Goal: Book appointment/travel/reservation

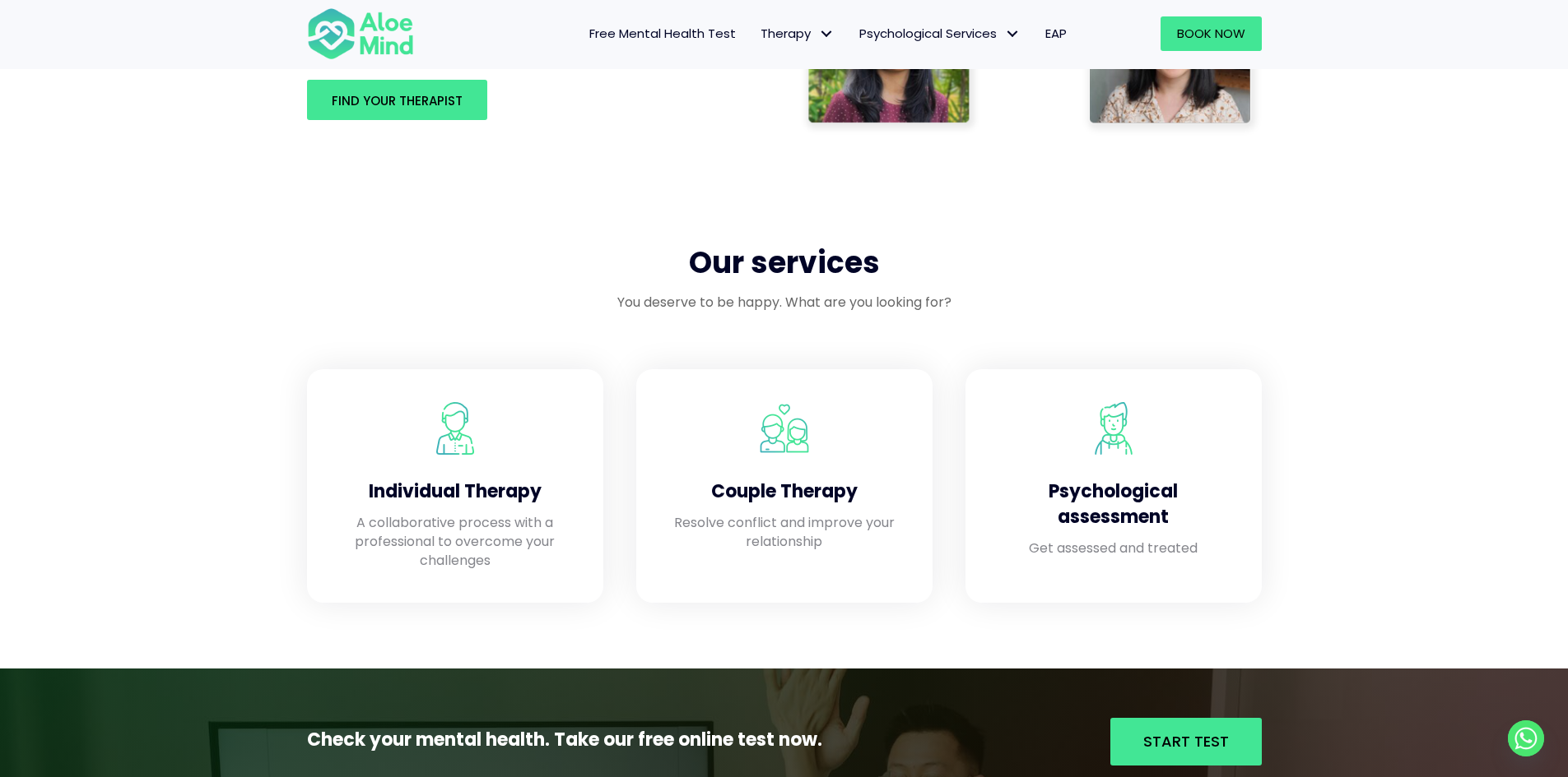
scroll to position [987, 0]
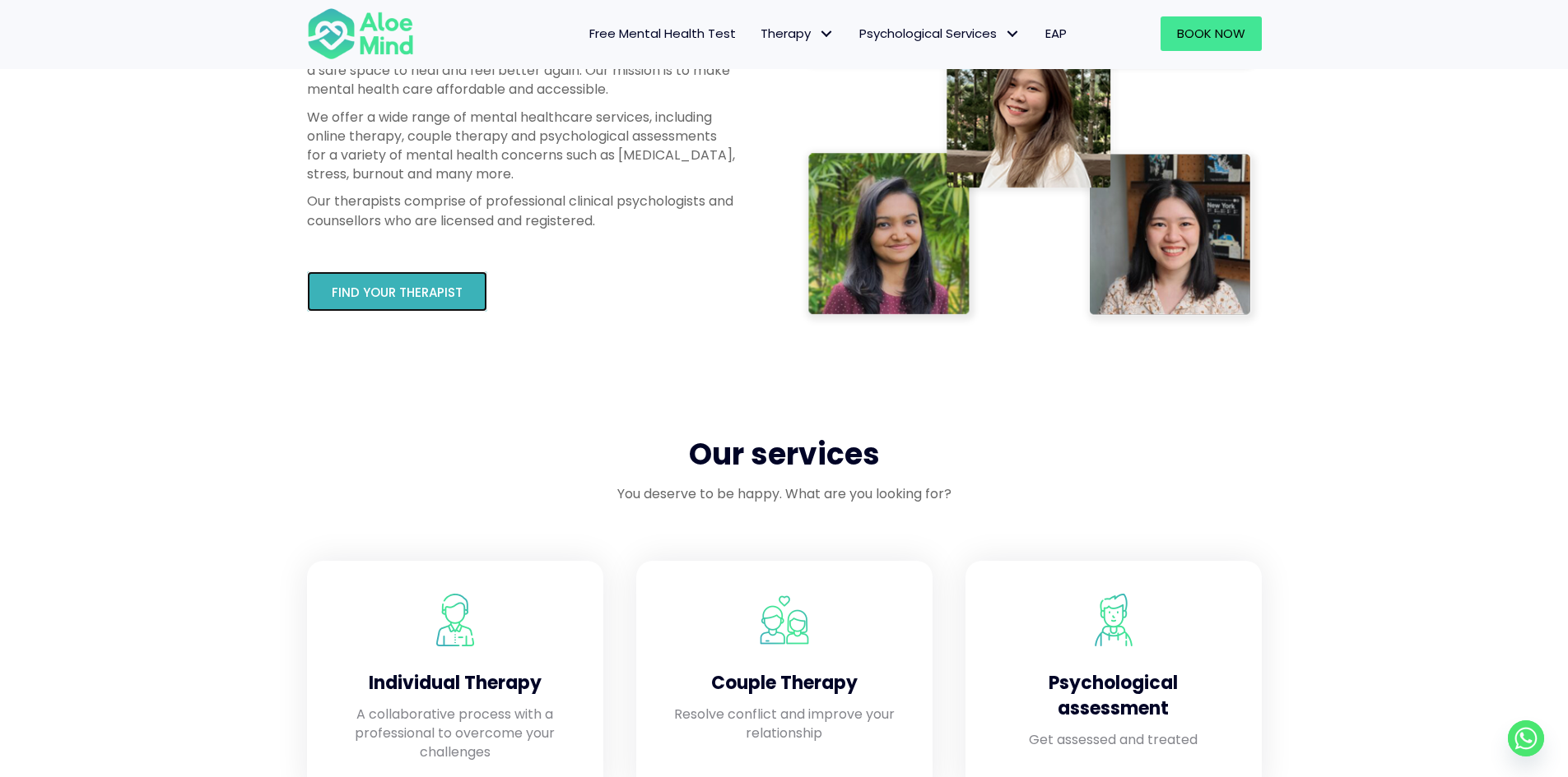
click at [382, 278] on link "Find your therapist" at bounding box center [397, 291] width 181 height 40
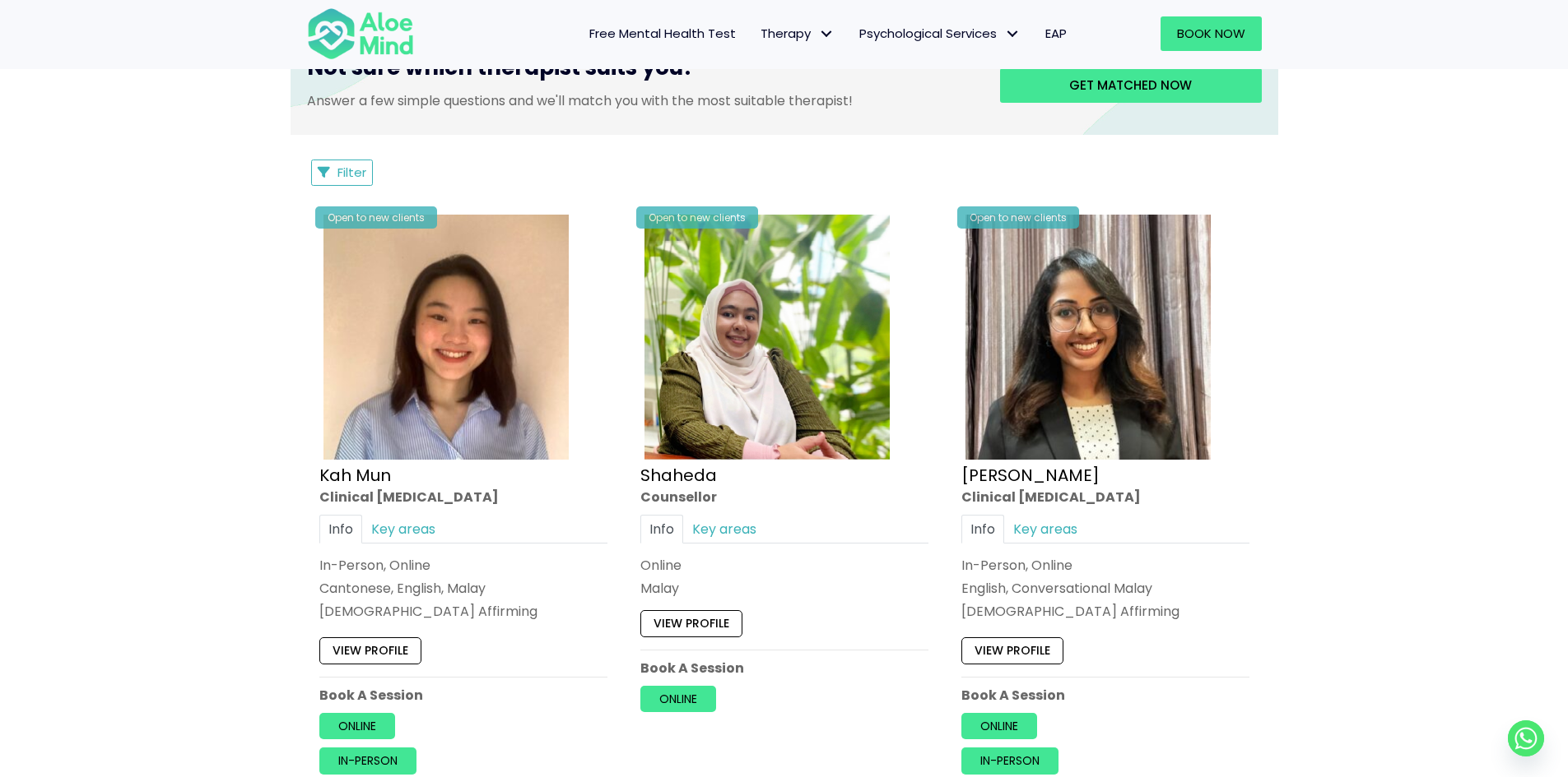
scroll to position [740, 0]
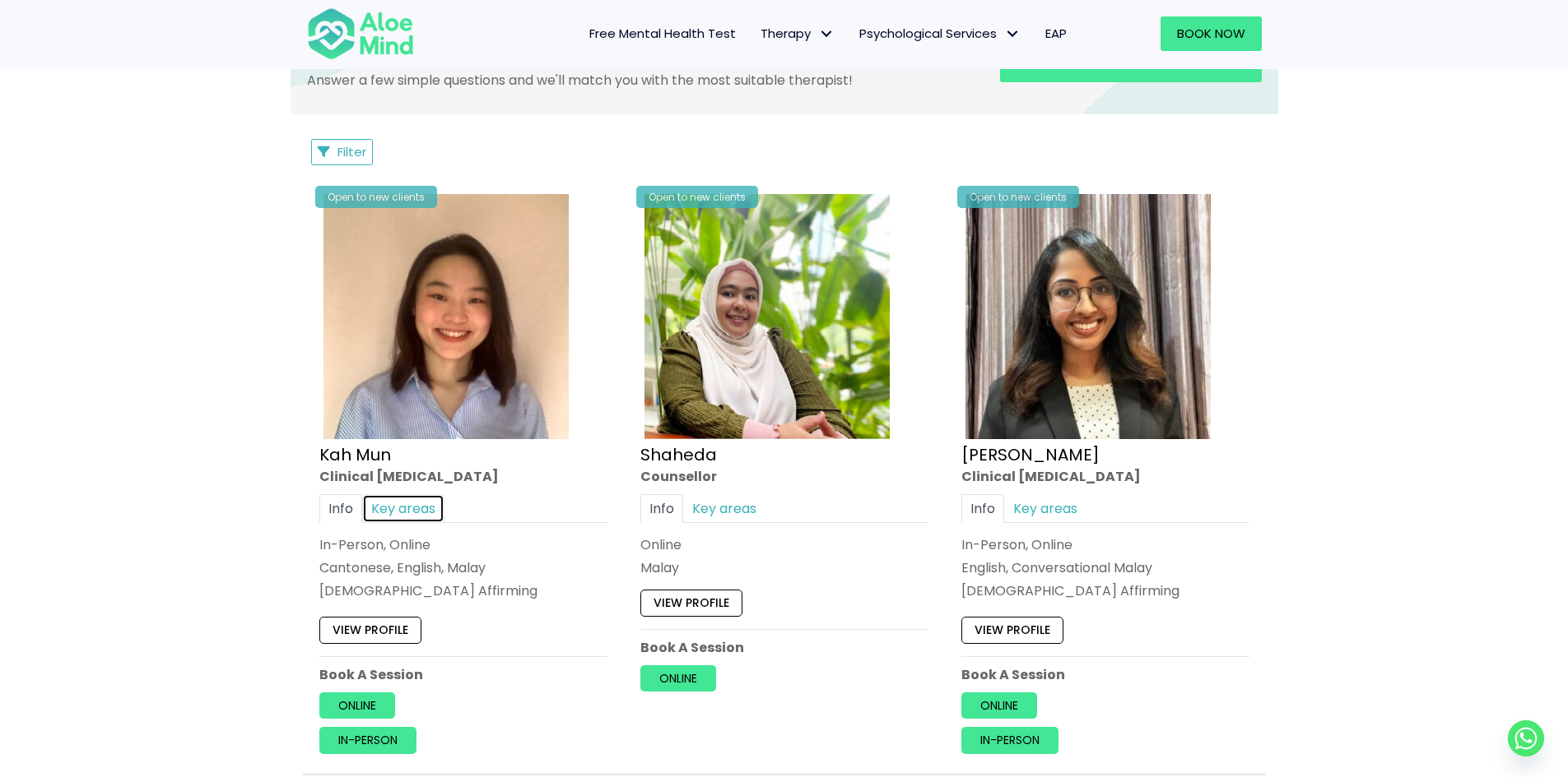
click at [412, 510] on link "Key areas" at bounding box center [403, 508] width 83 height 29
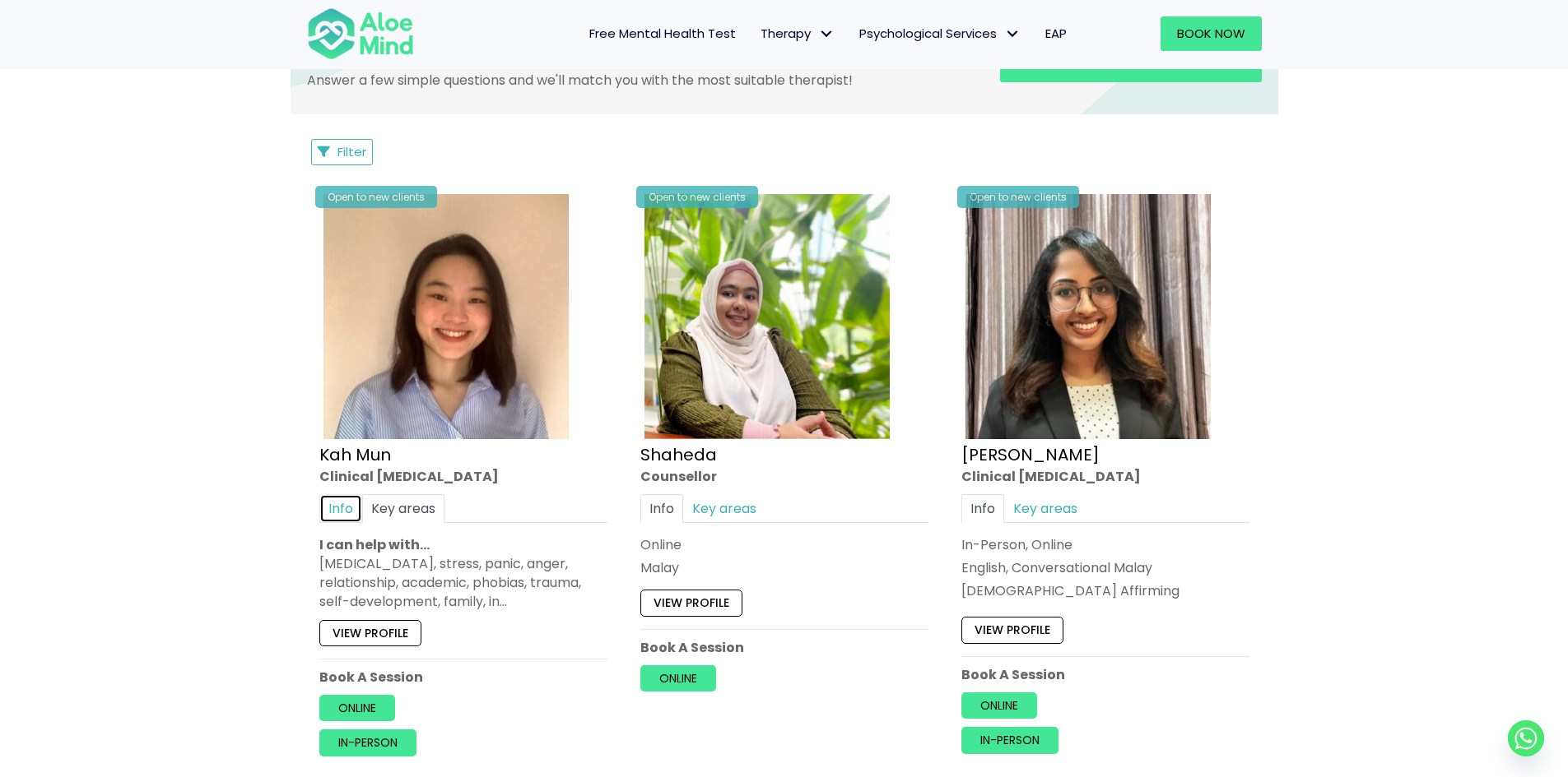
click at [329, 499] on link "Info" at bounding box center [341, 508] width 43 height 29
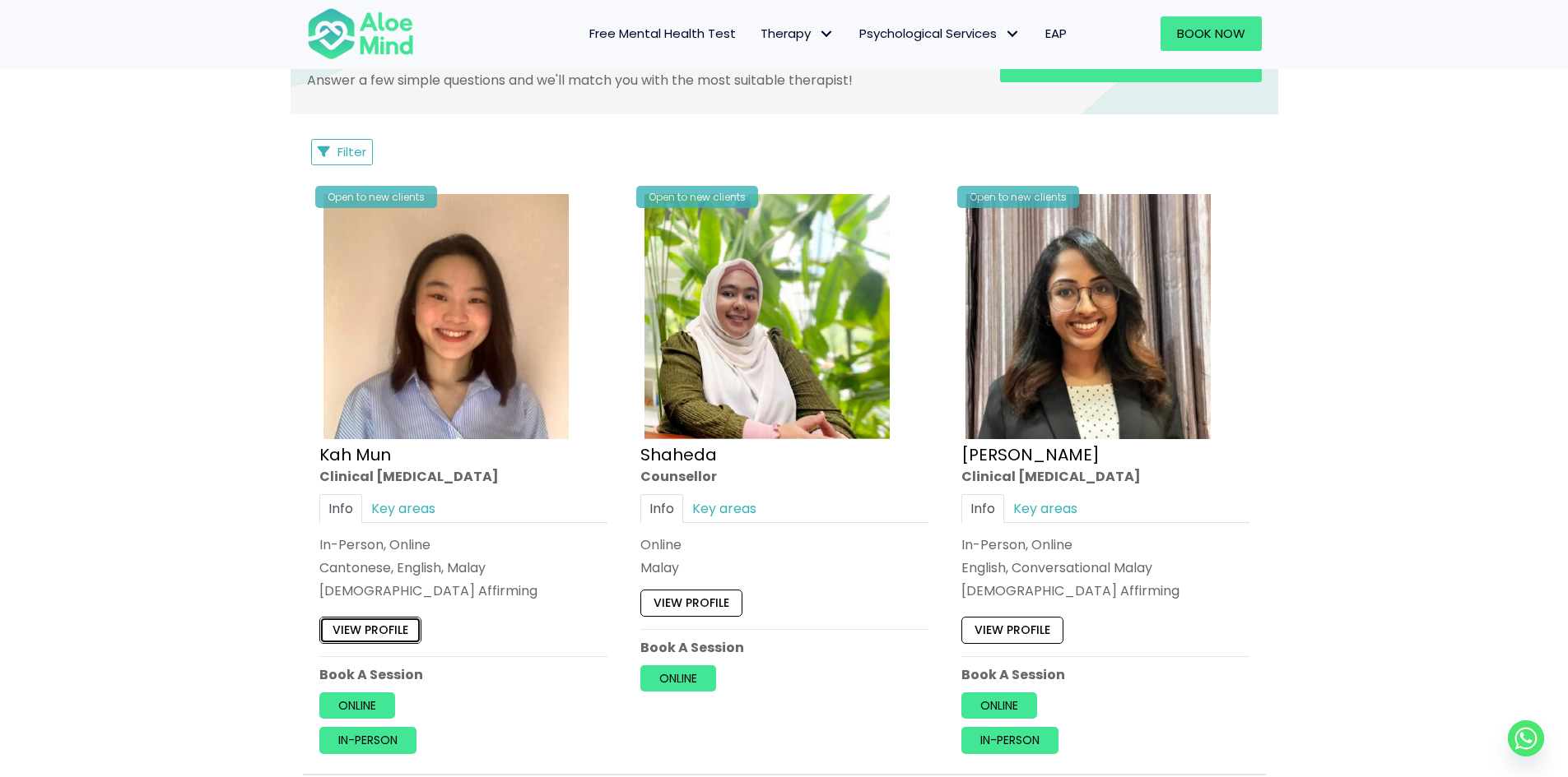
click at [365, 632] on link "View profile" at bounding box center [370, 630] width 102 height 26
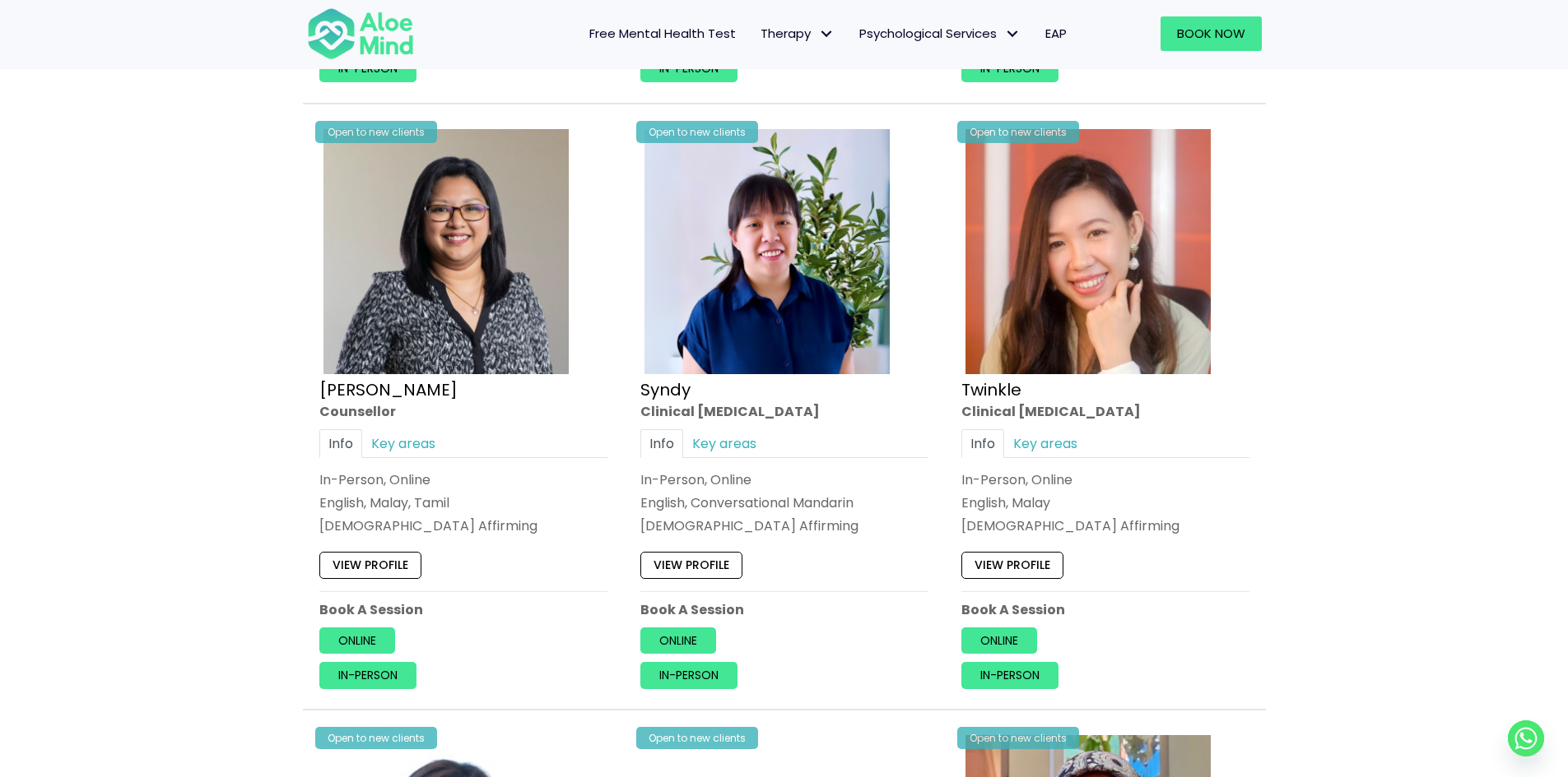
scroll to position [3866, 0]
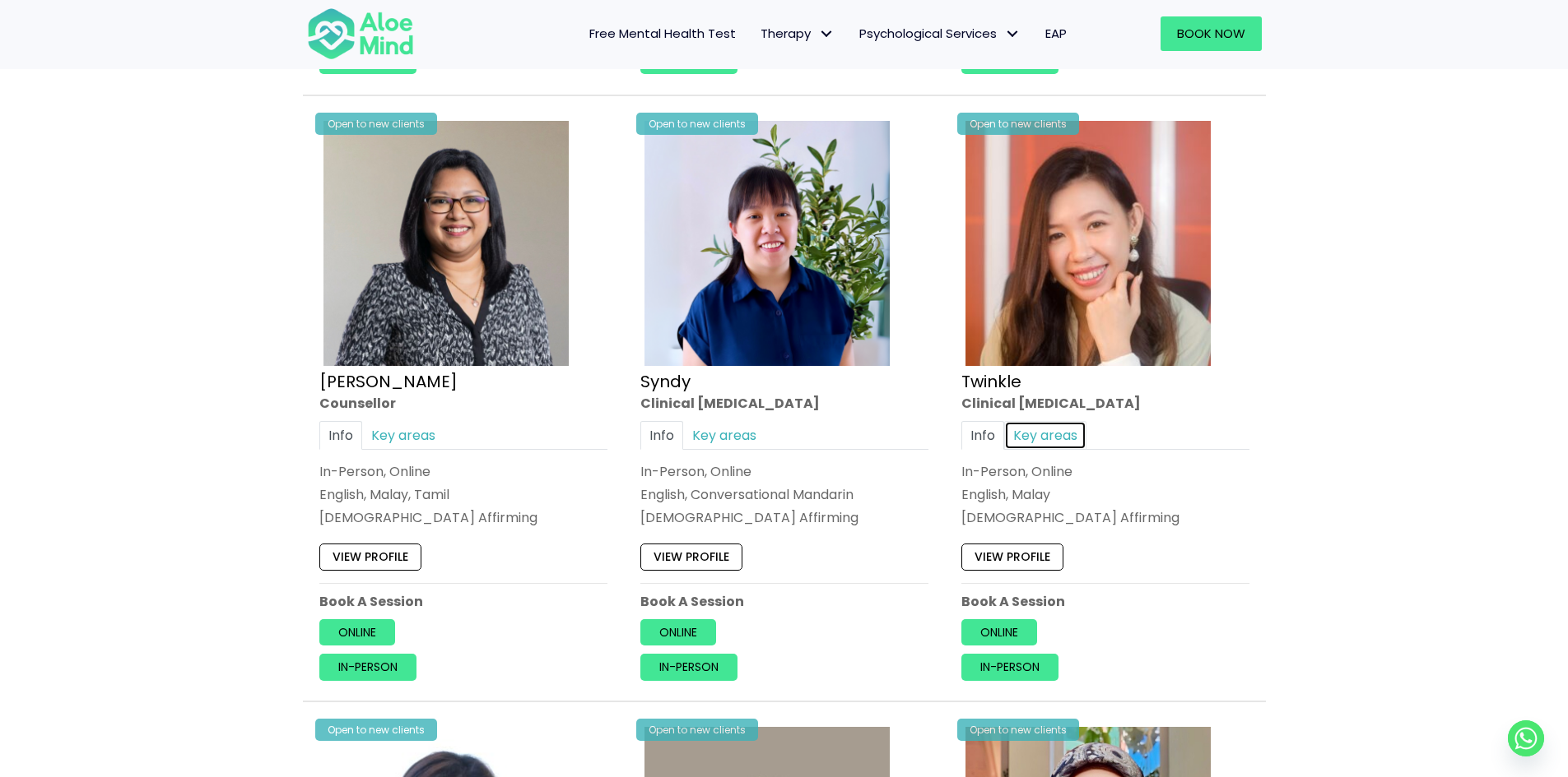
click at [1046, 428] on link "Key areas" at bounding box center [1045, 435] width 83 height 29
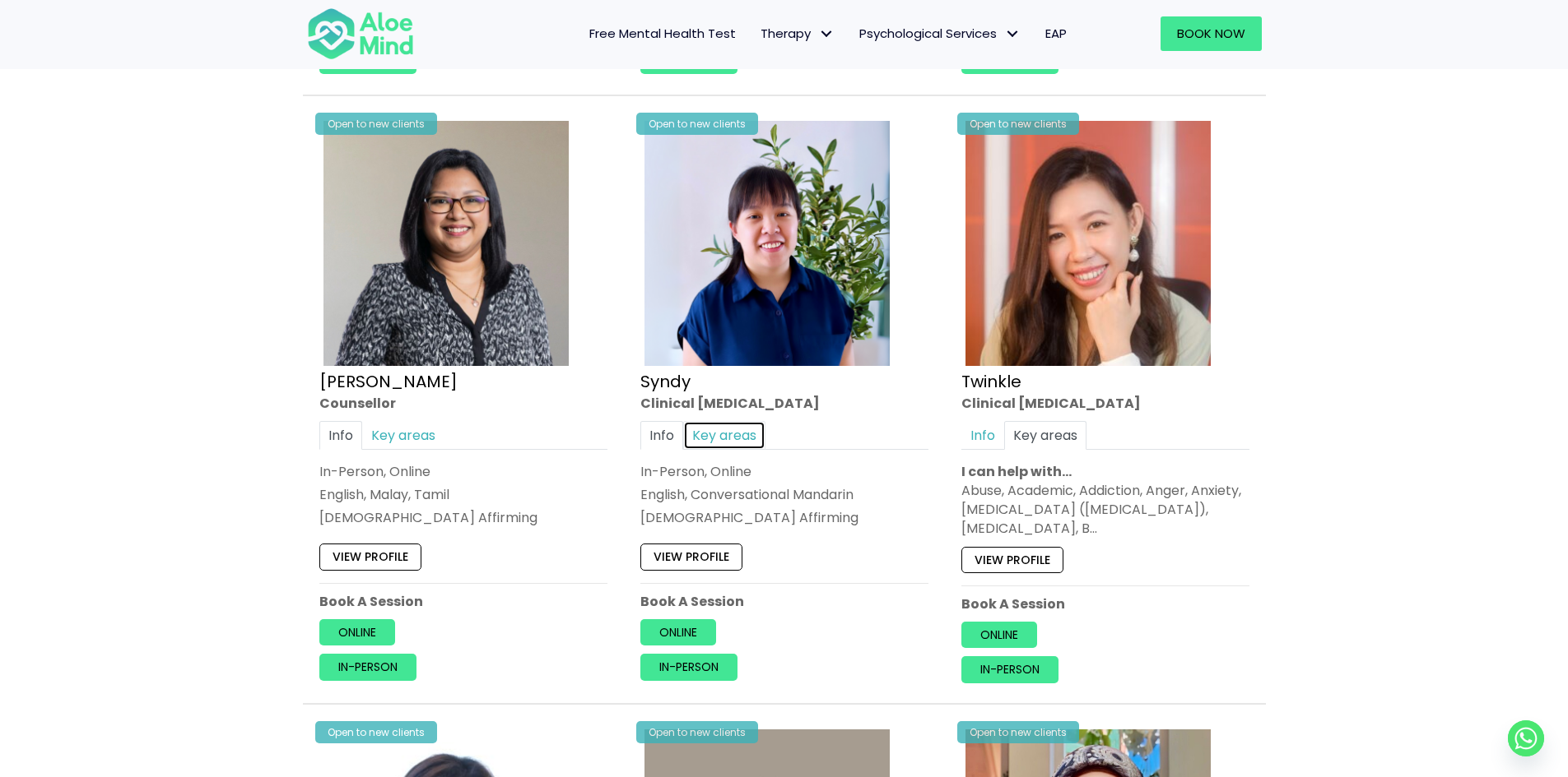
click at [708, 431] on link "Key areas" at bounding box center [724, 435] width 83 height 29
click at [419, 437] on link "Key areas" at bounding box center [403, 435] width 83 height 29
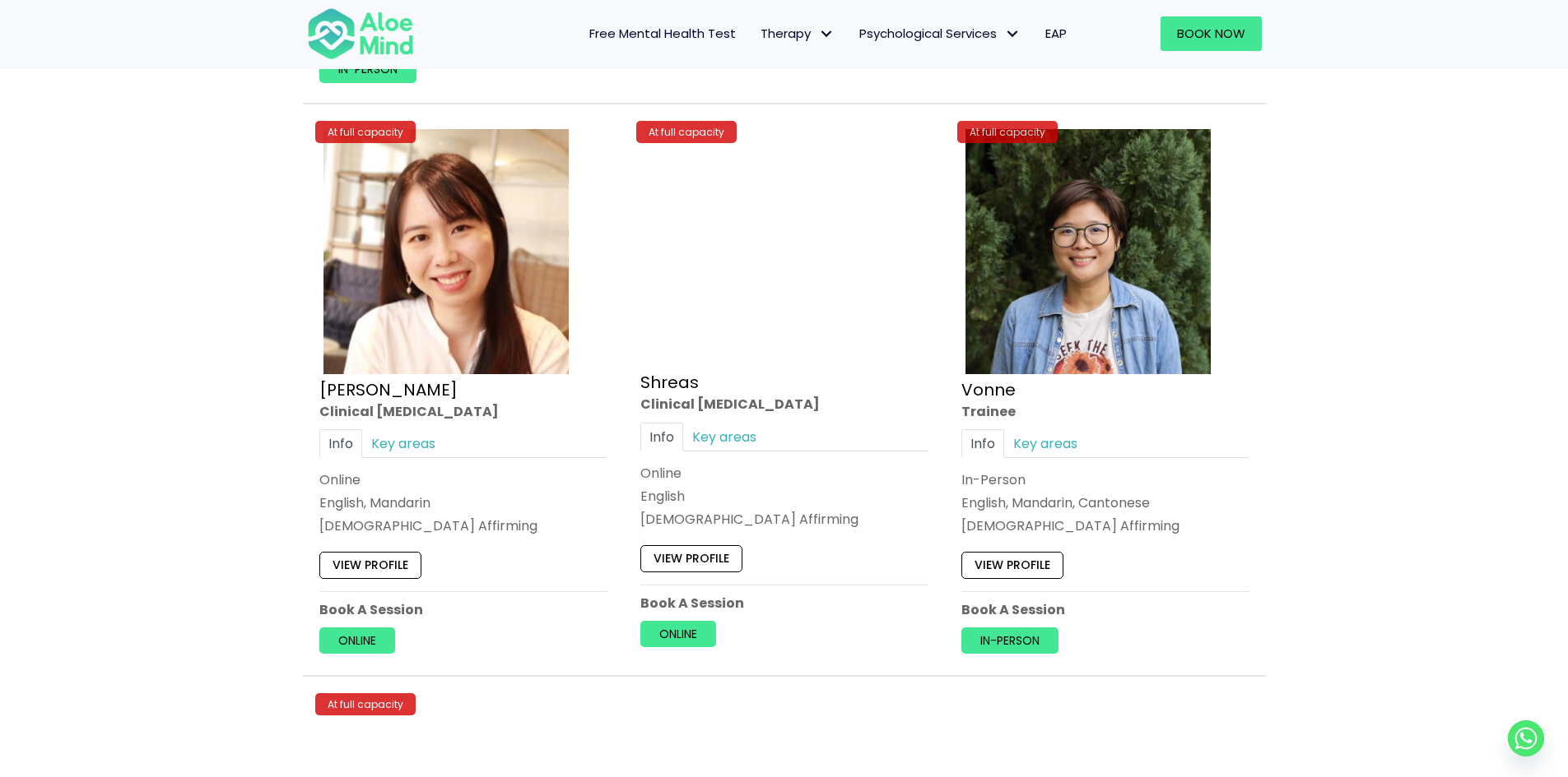
scroll to position [6335, 0]
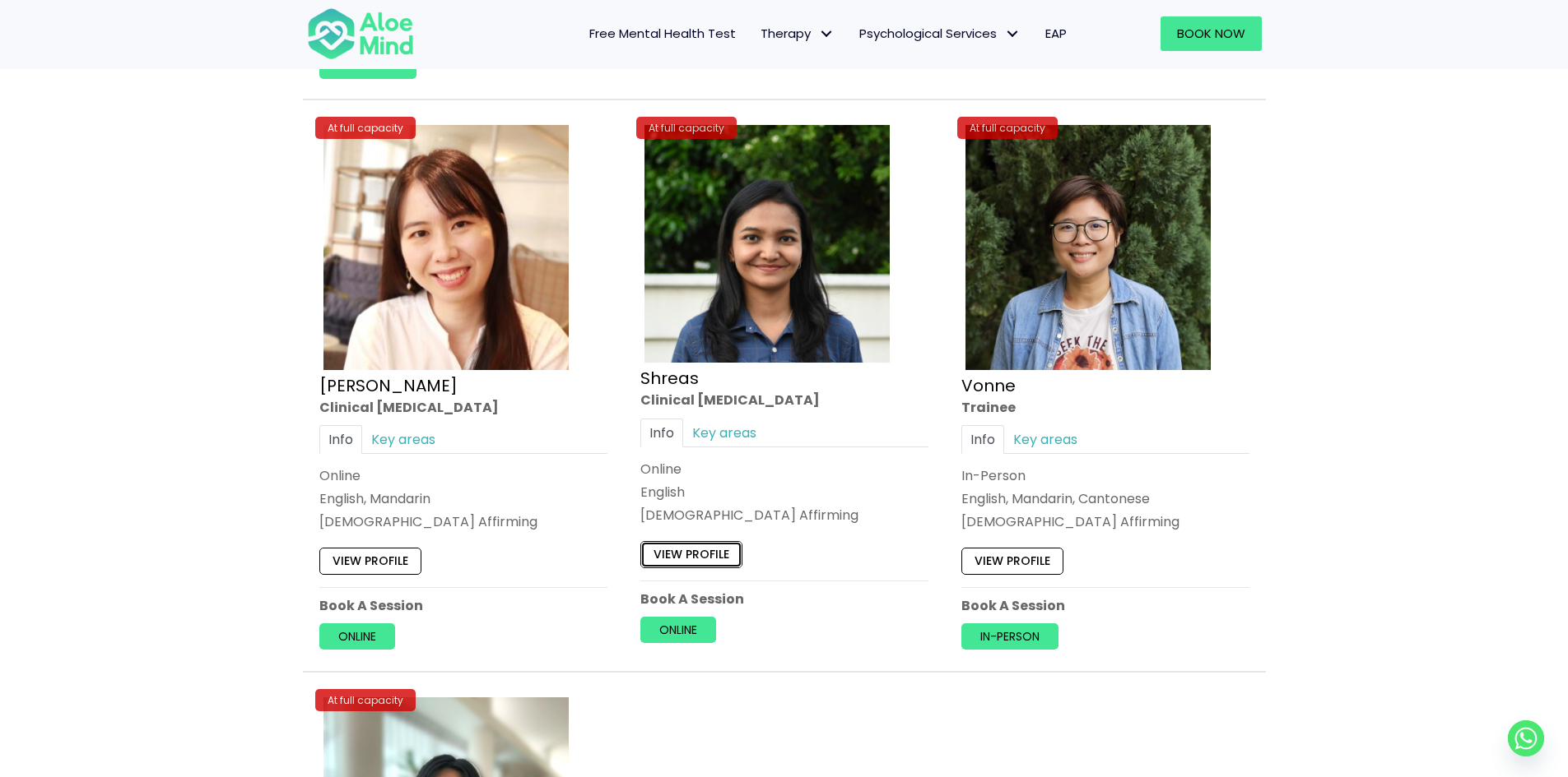
click at [717, 556] on link "View profile" at bounding box center [692, 555] width 102 height 26
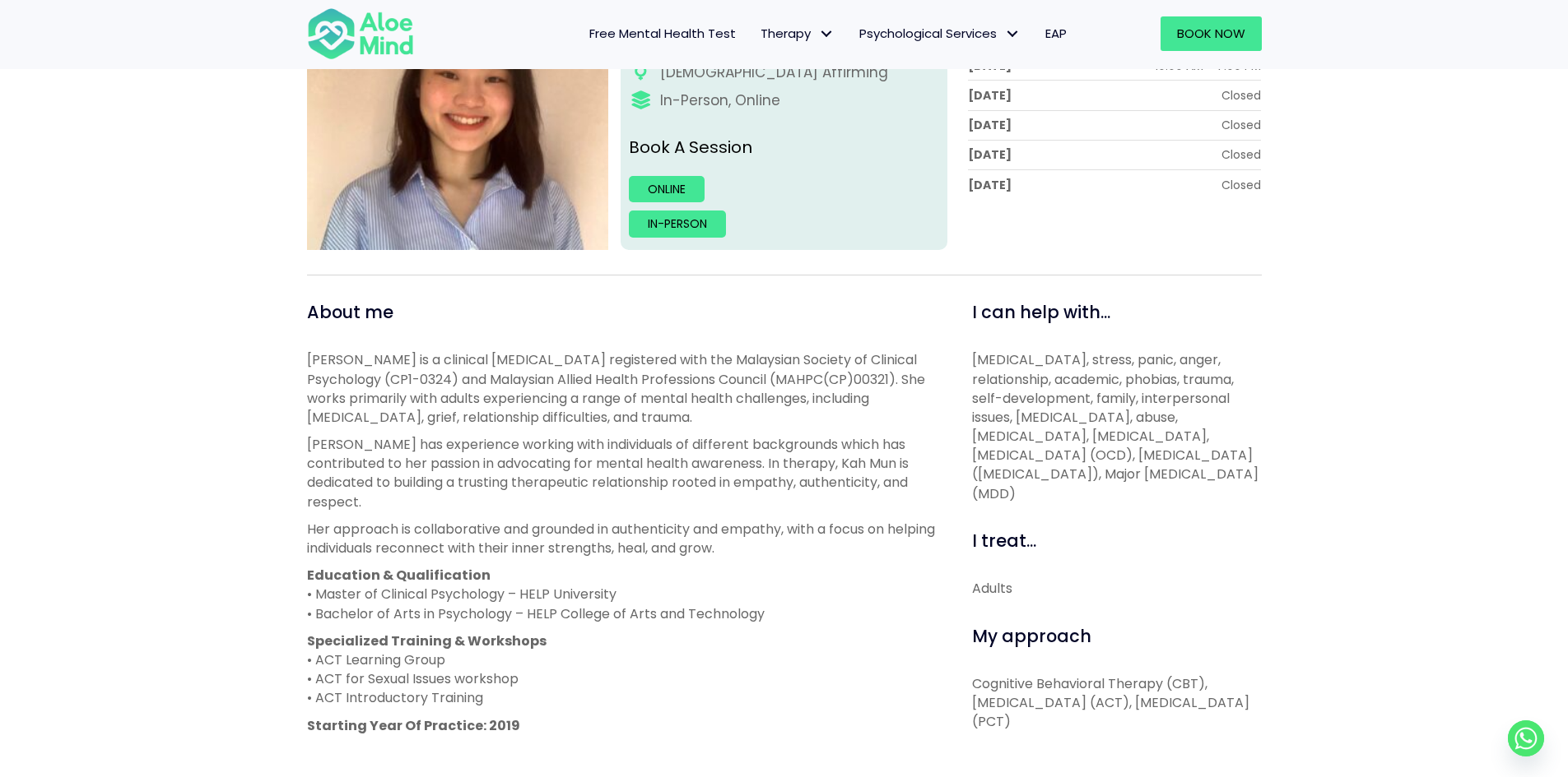
scroll to position [83, 0]
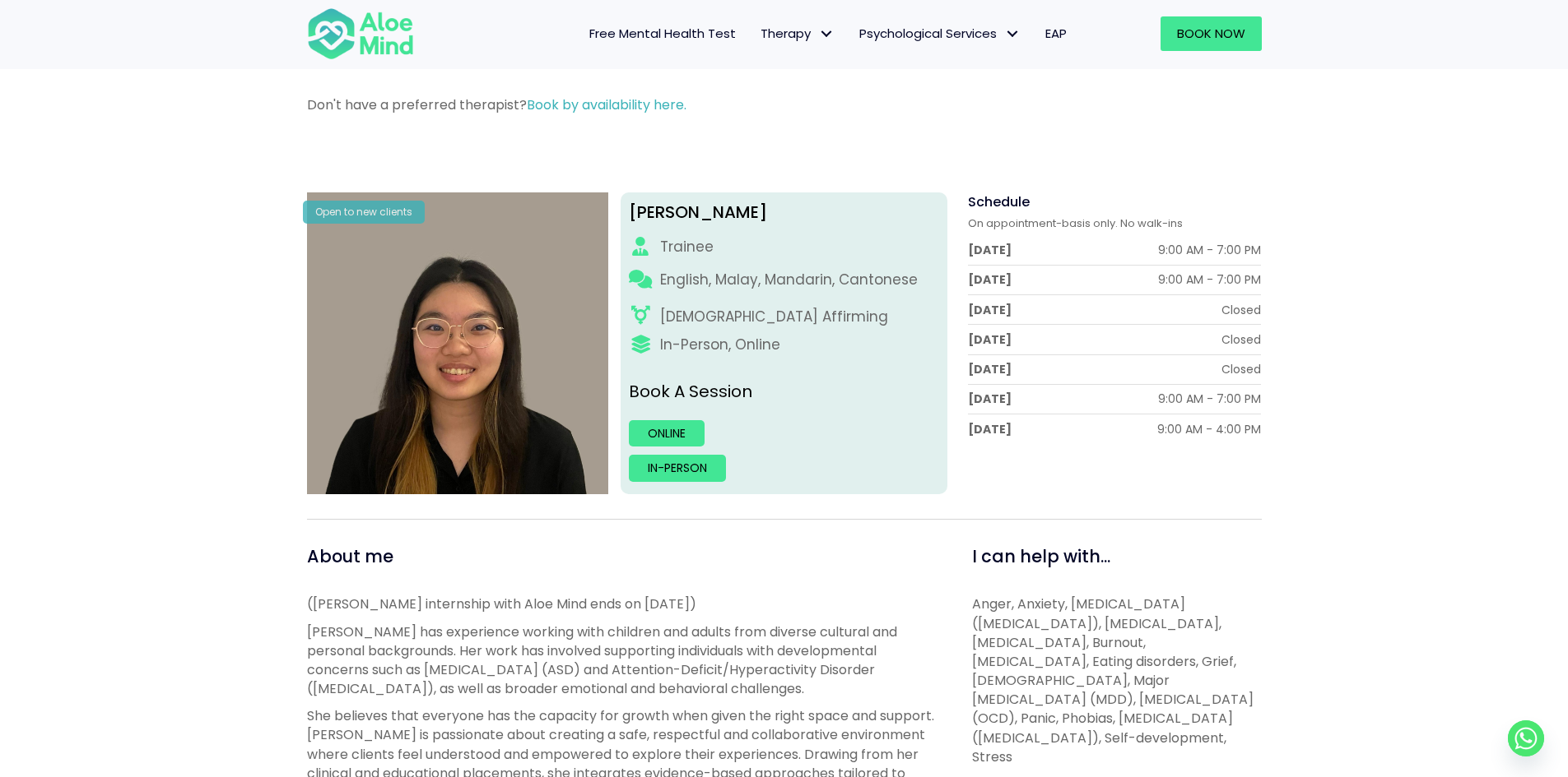
scroll to position [83, 0]
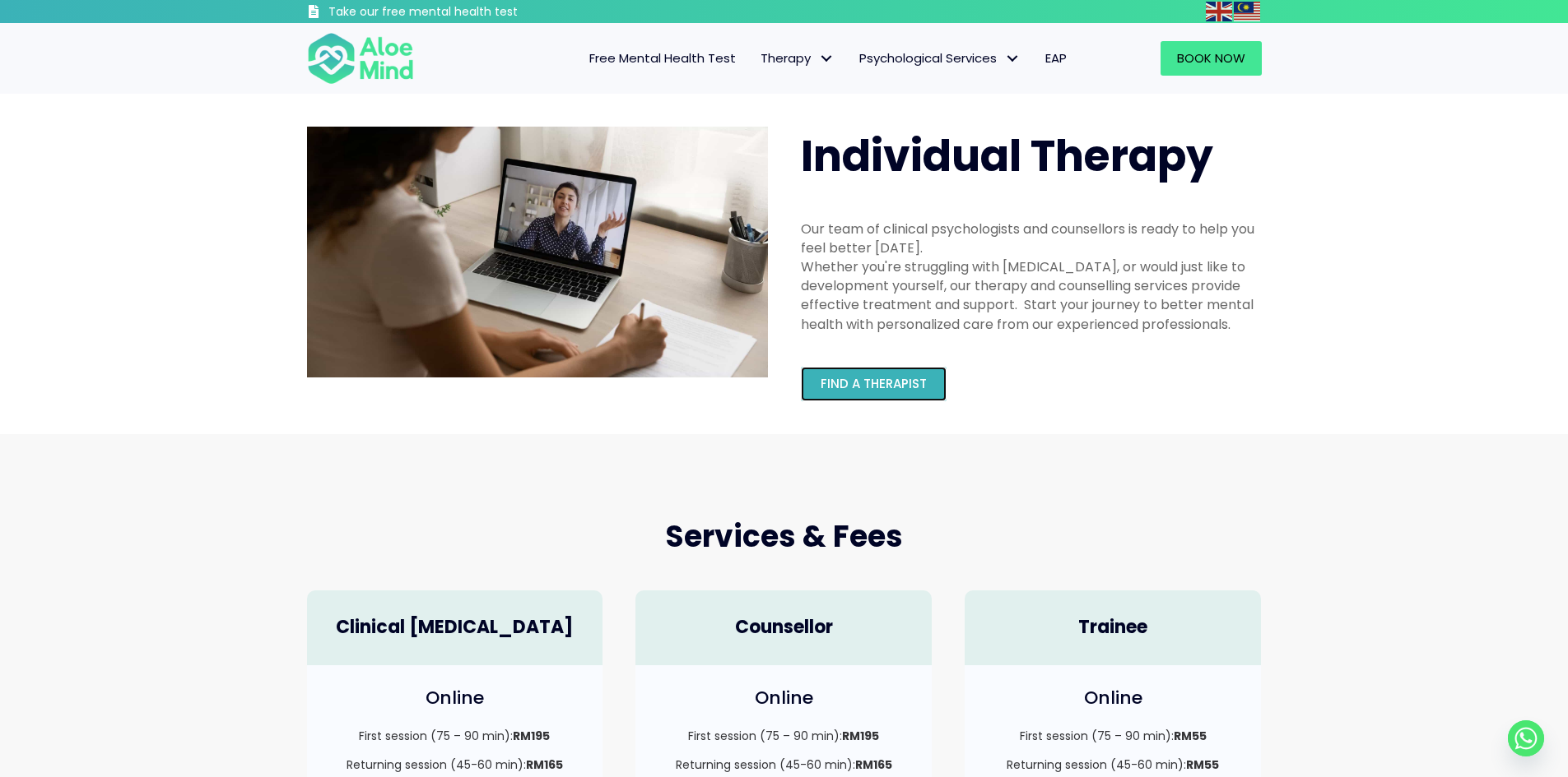
click at [855, 388] on span "Find a therapist" at bounding box center [873, 384] width 106 height 17
click at [867, 392] on span "Find a therapist" at bounding box center [873, 384] width 106 height 17
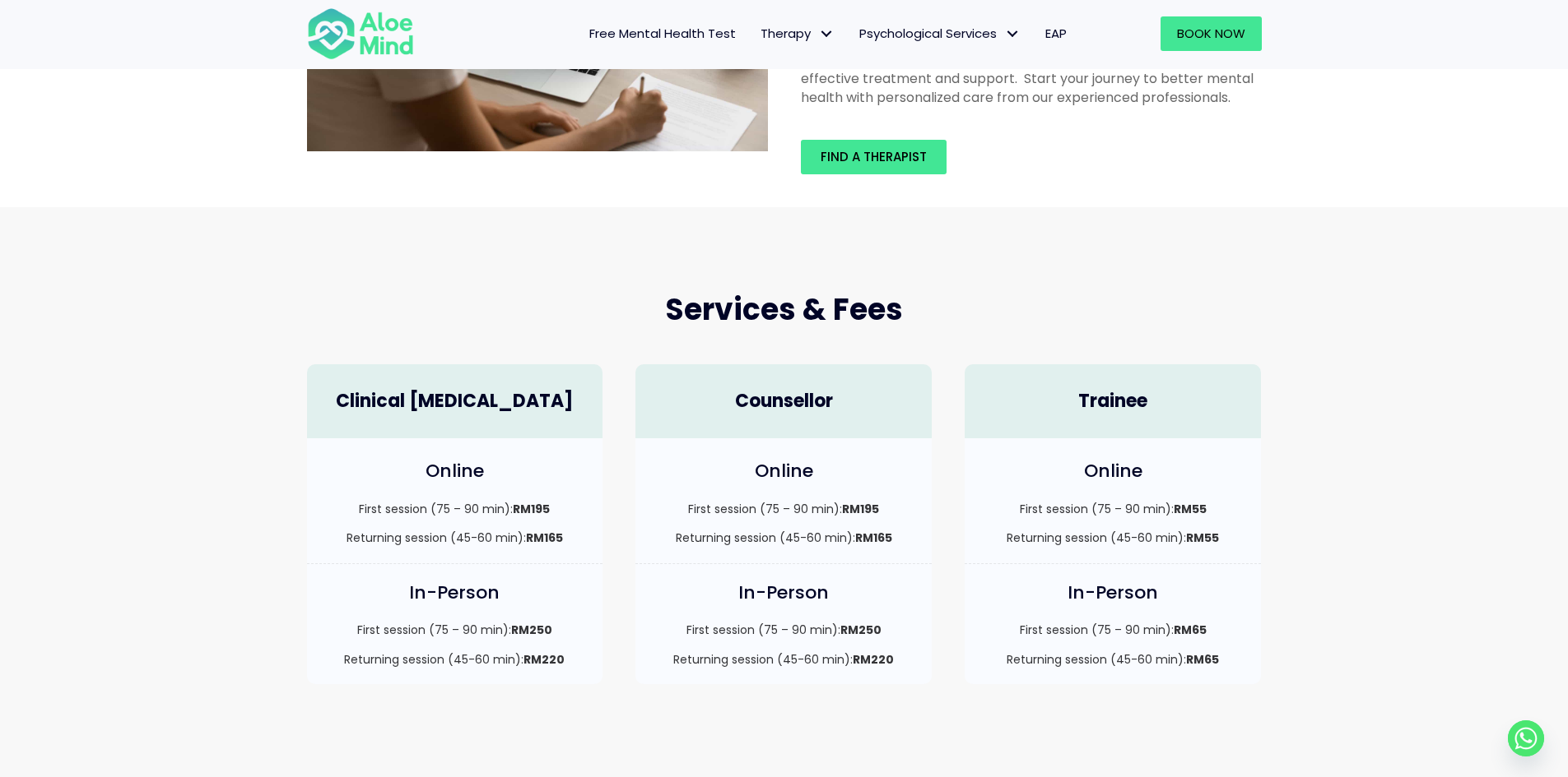
scroll to position [247, 0]
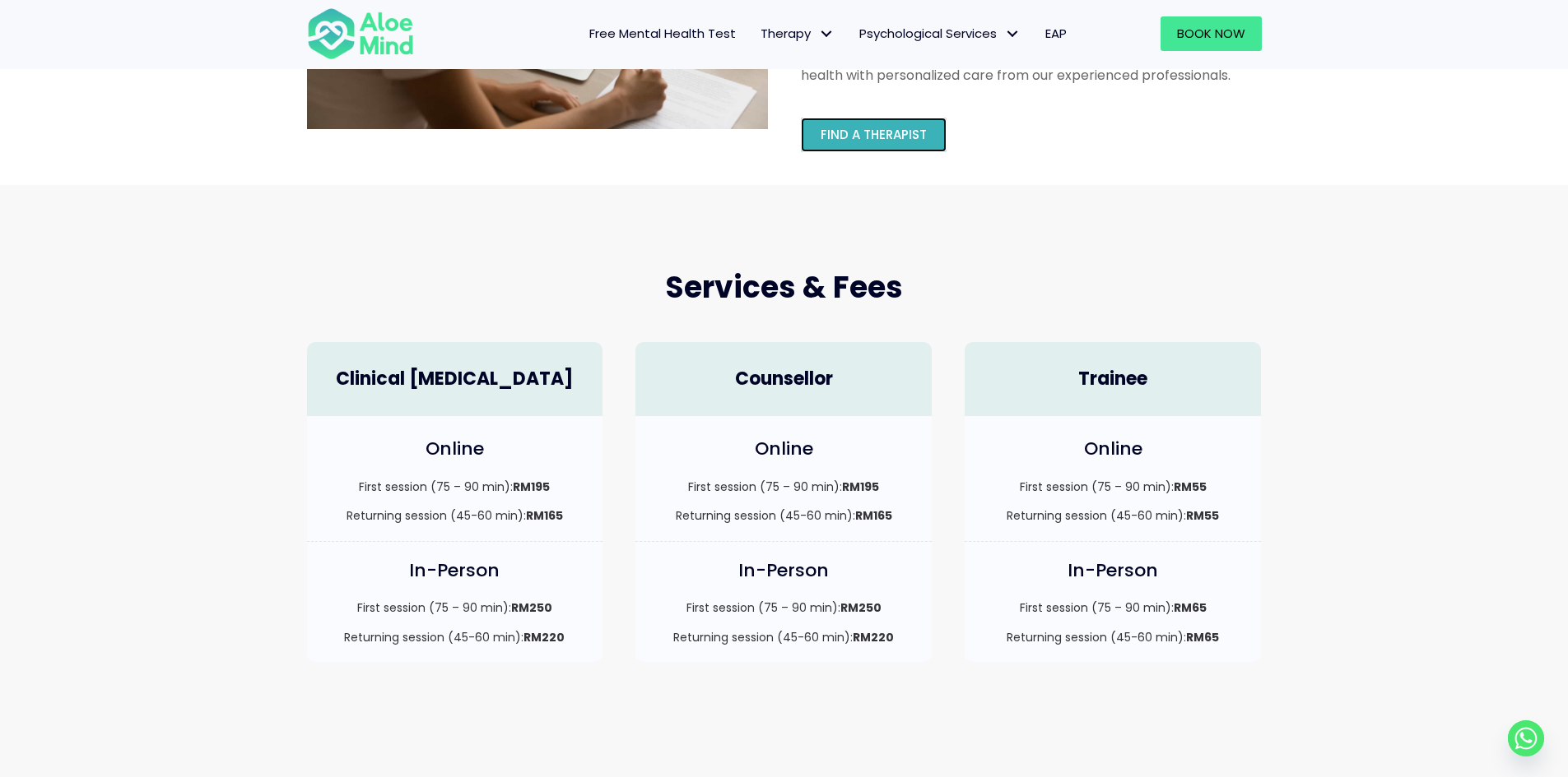
click at [846, 131] on span "Find a therapist" at bounding box center [873, 134] width 106 height 17
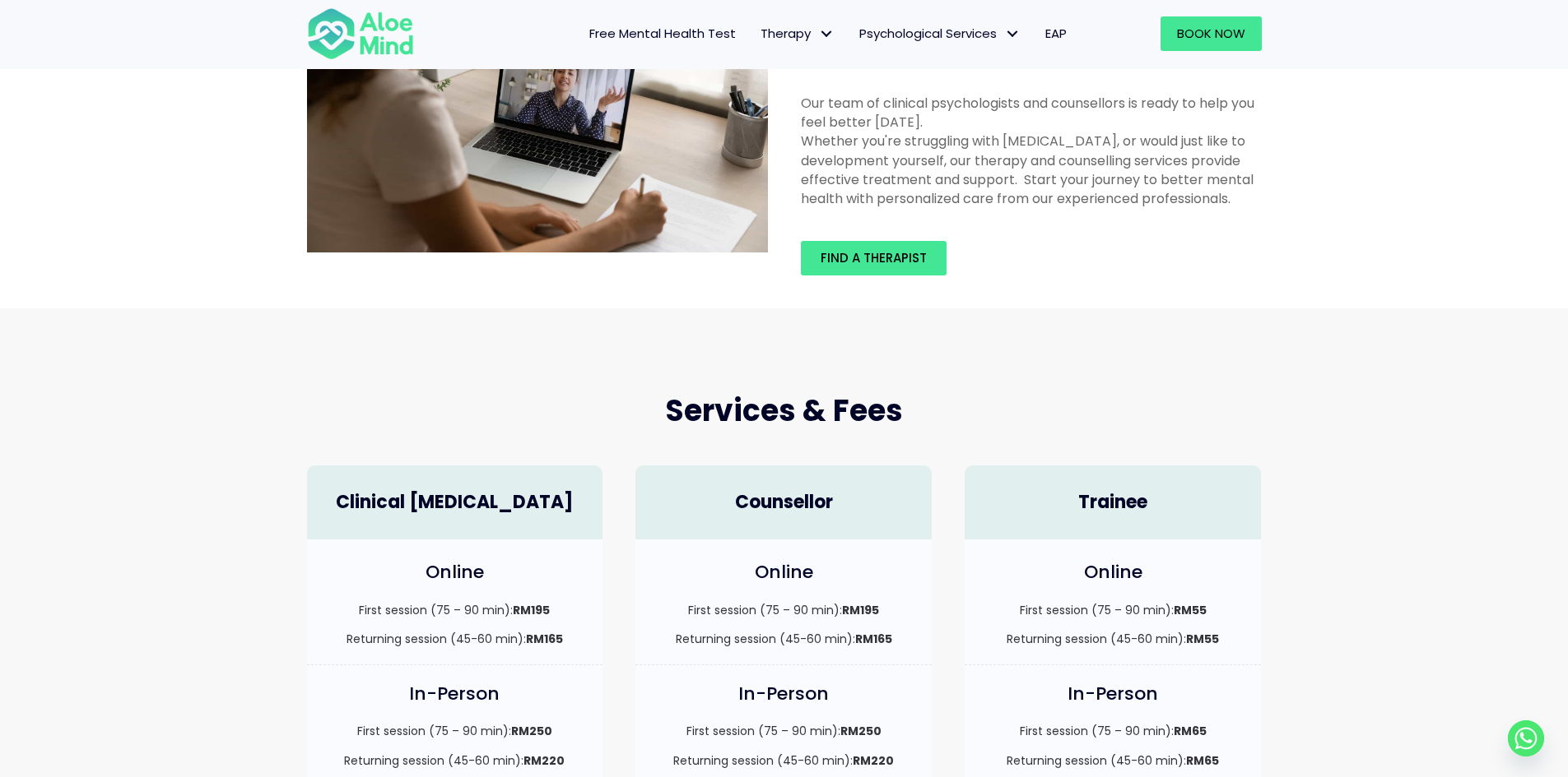
scroll to position [0, 0]
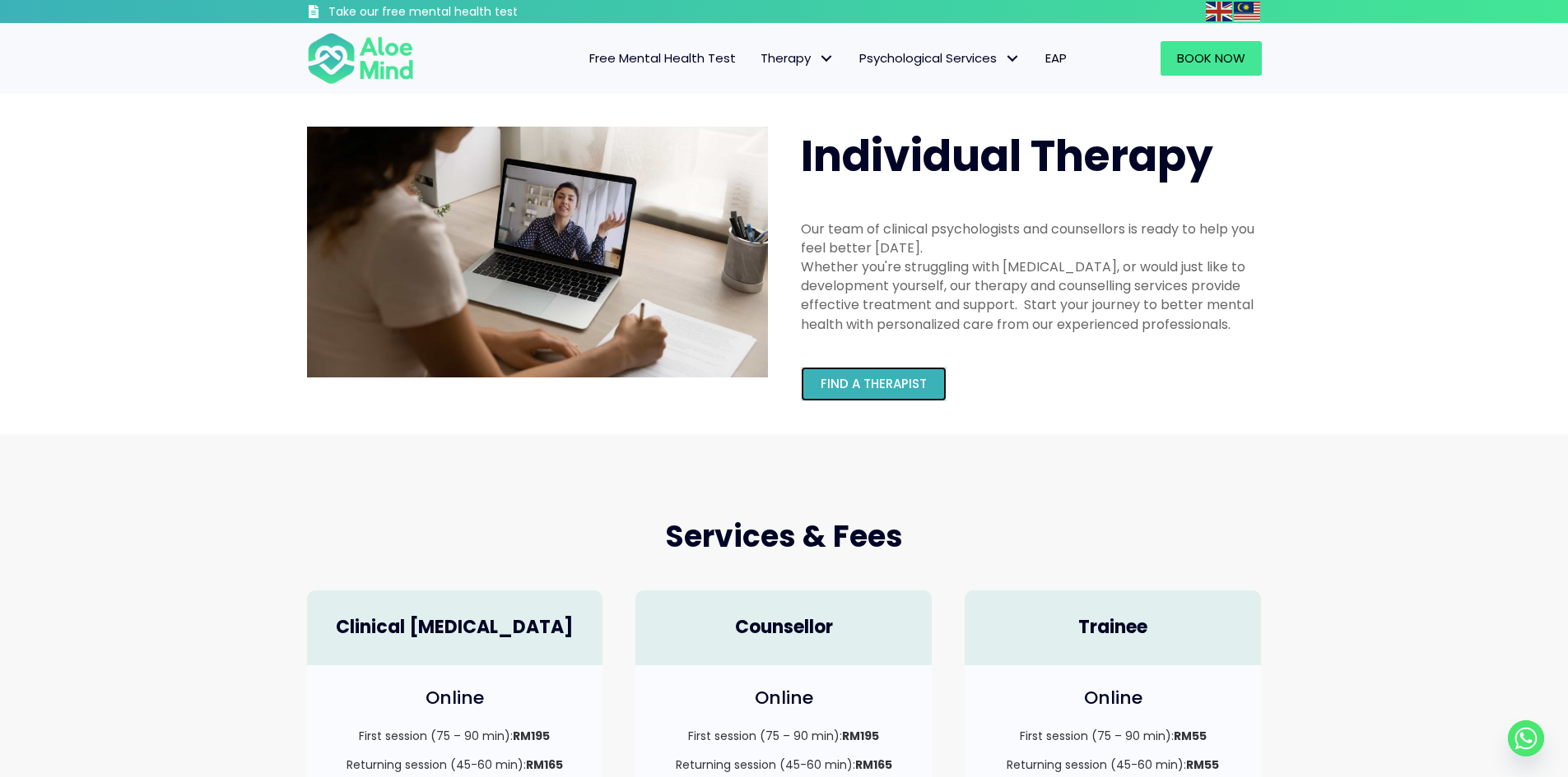
click at [914, 377] on span "Find a therapist" at bounding box center [873, 384] width 106 height 17
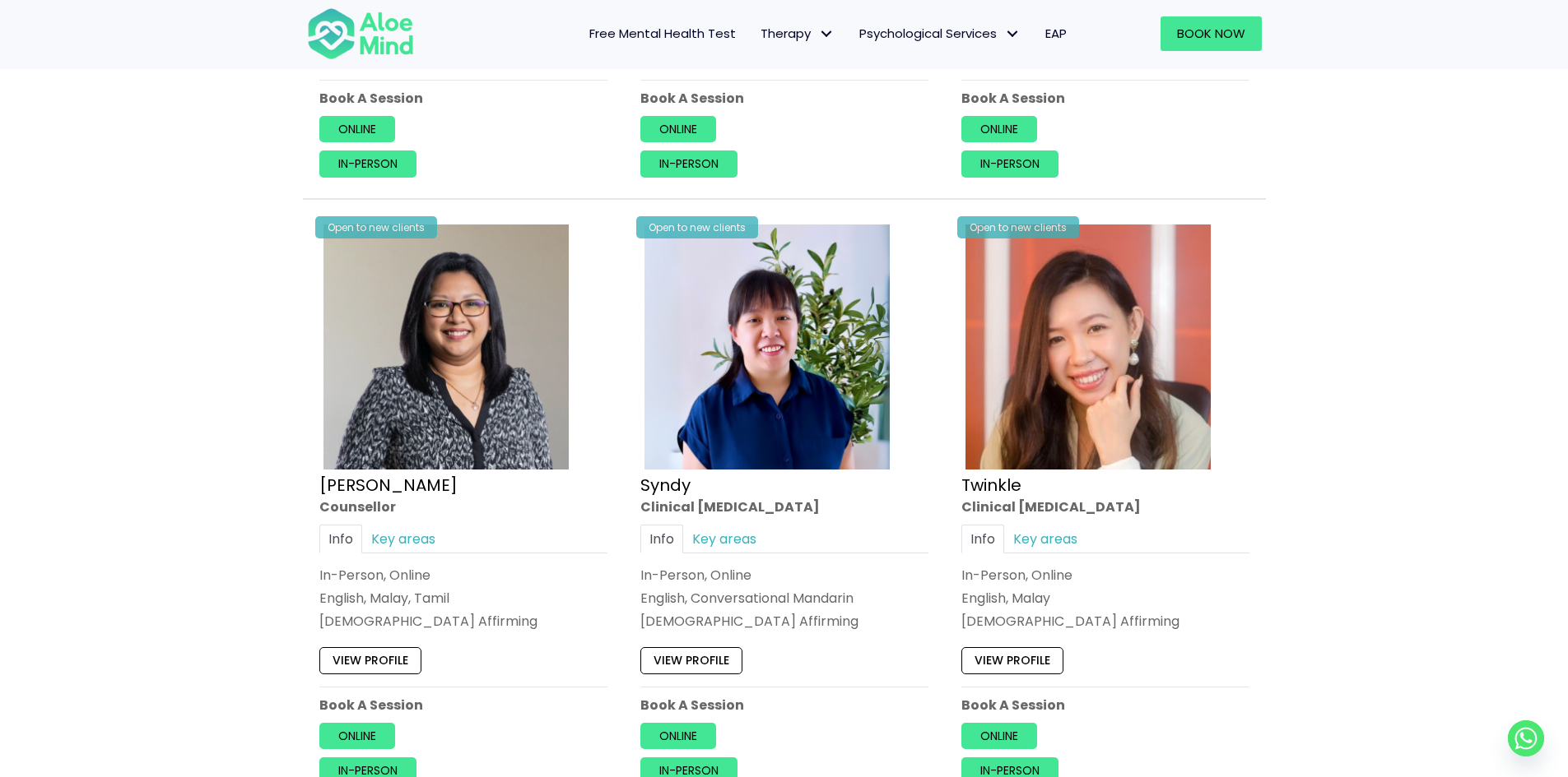
scroll to position [3866, 0]
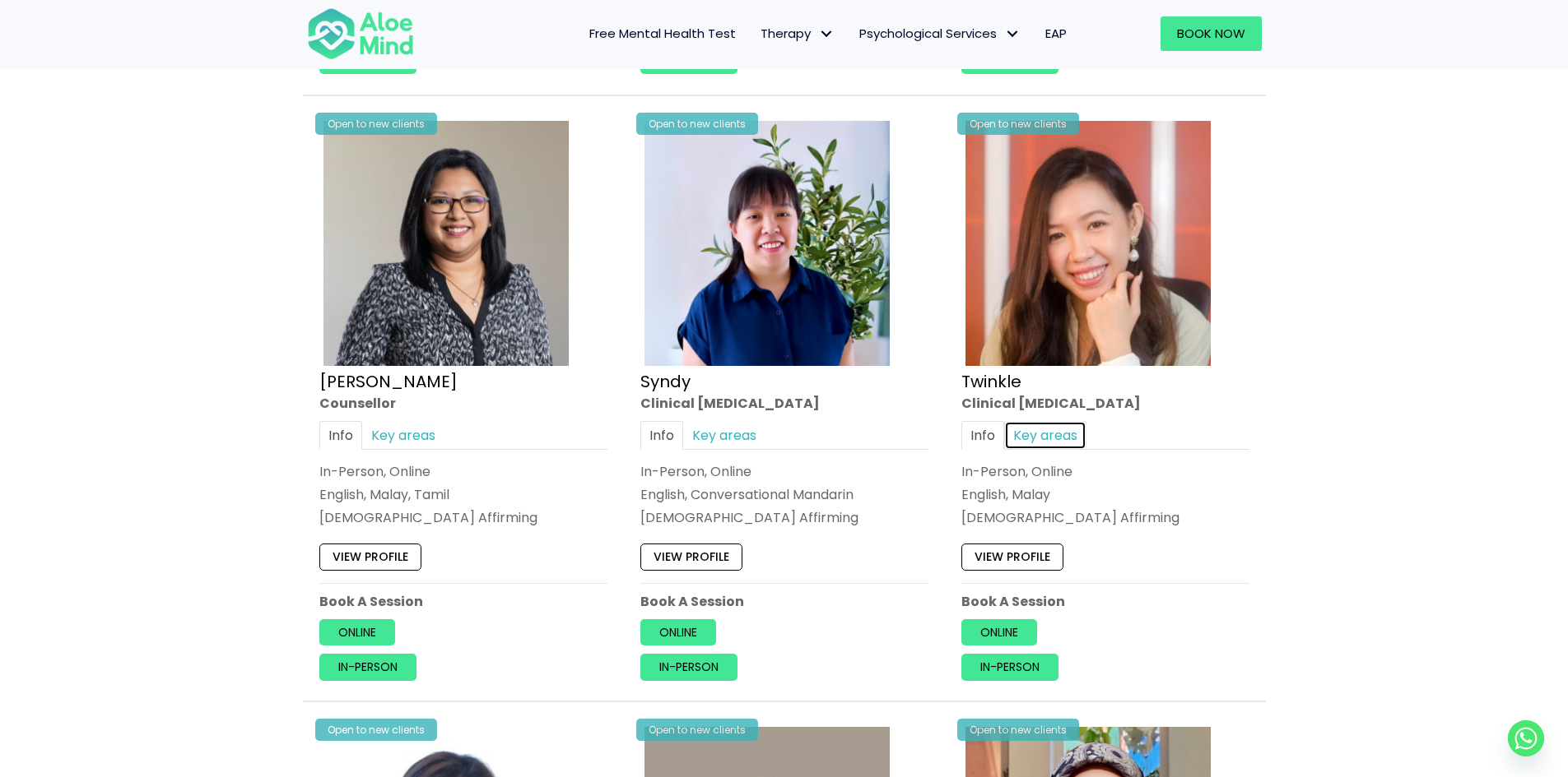
click at [1046, 437] on link "Key areas" at bounding box center [1045, 435] width 83 height 29
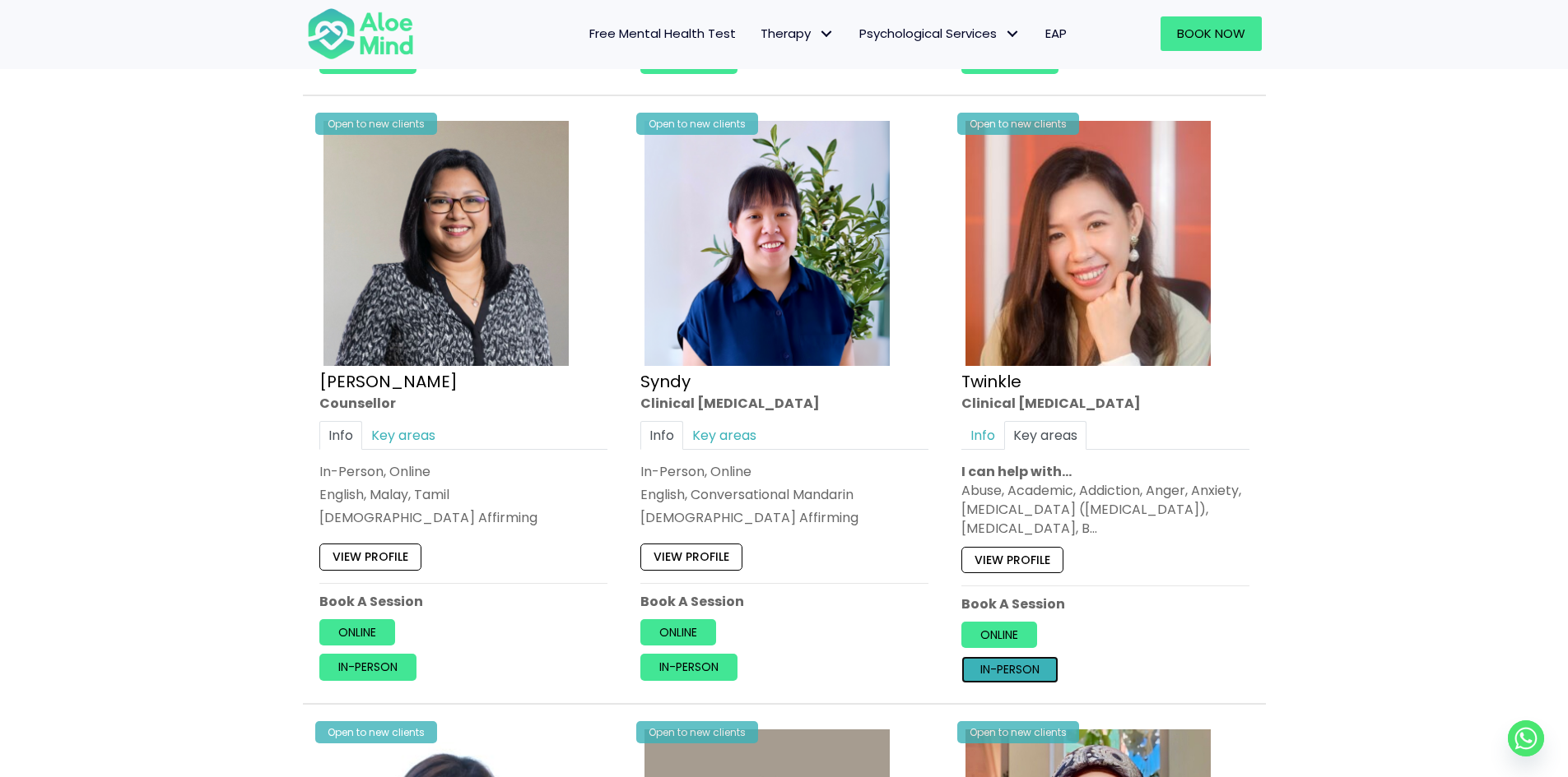
click at [1036, 668] on link "In-person" at bounding box center [1010, 669] width 97 height 26
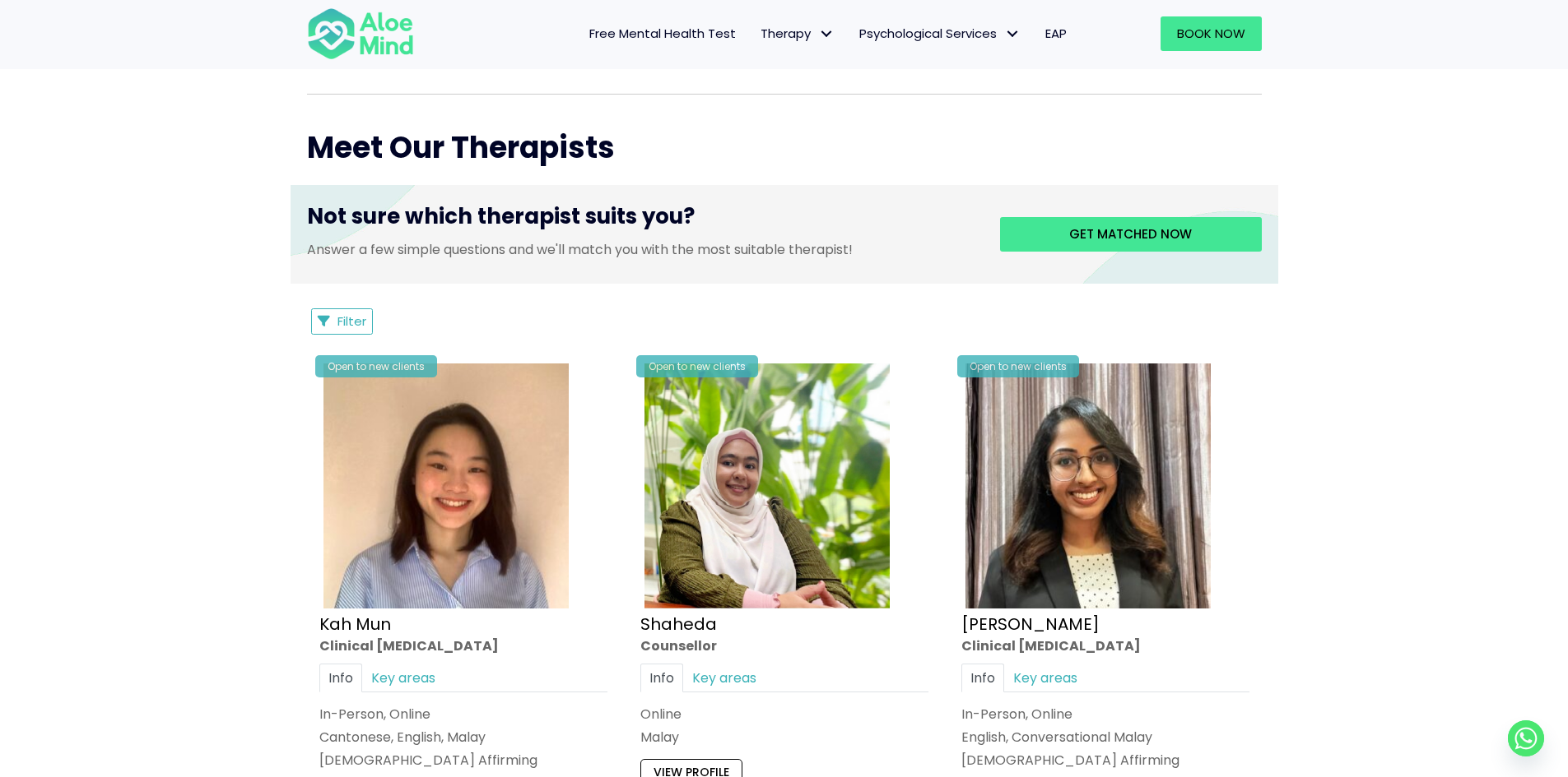
scroll to position [576, 0]
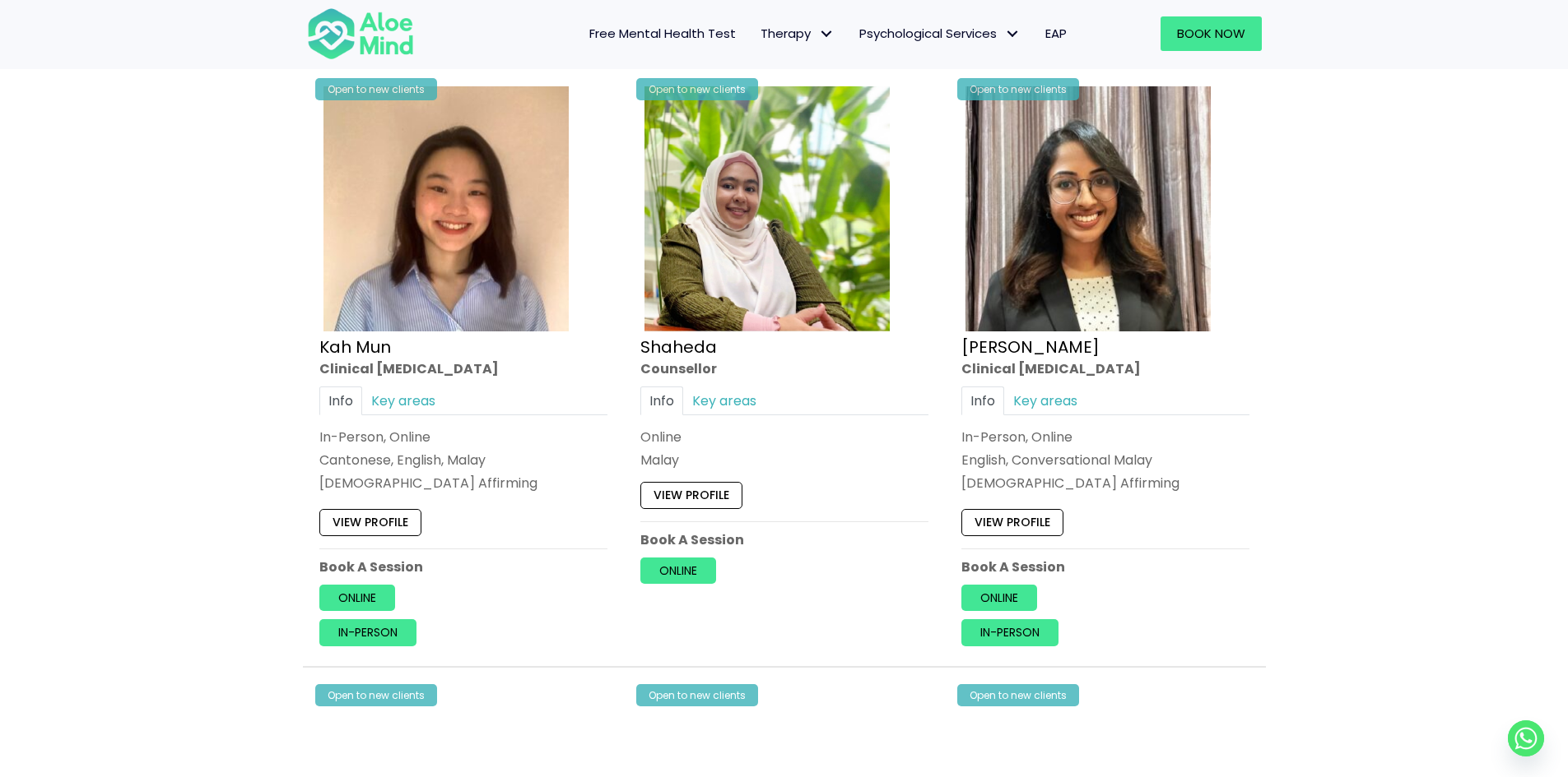
scroll to position [1070, 0]
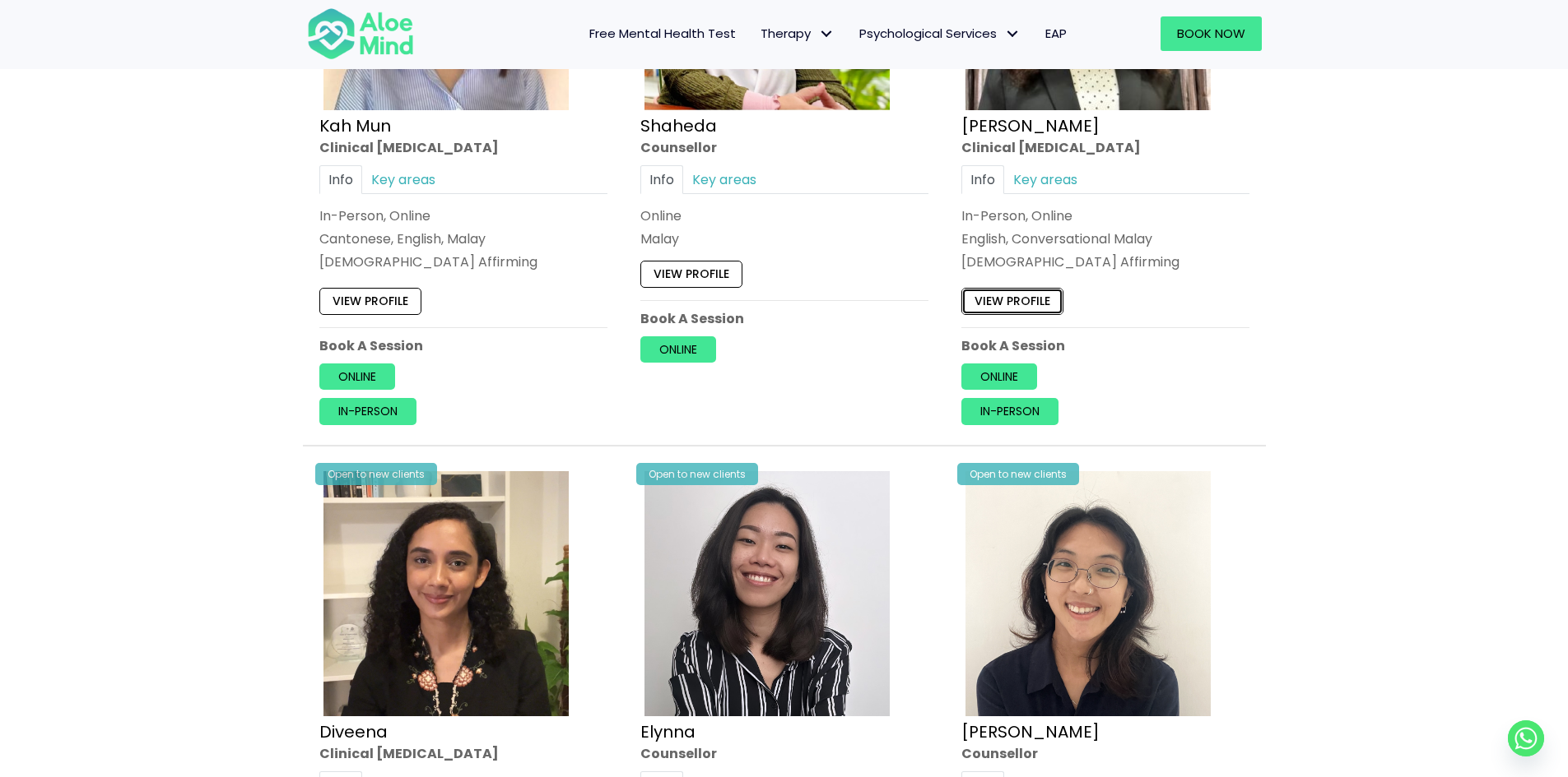
click at [1004, 299] on link "View profile" at bounding box center [1013, 301] width 102 height 26
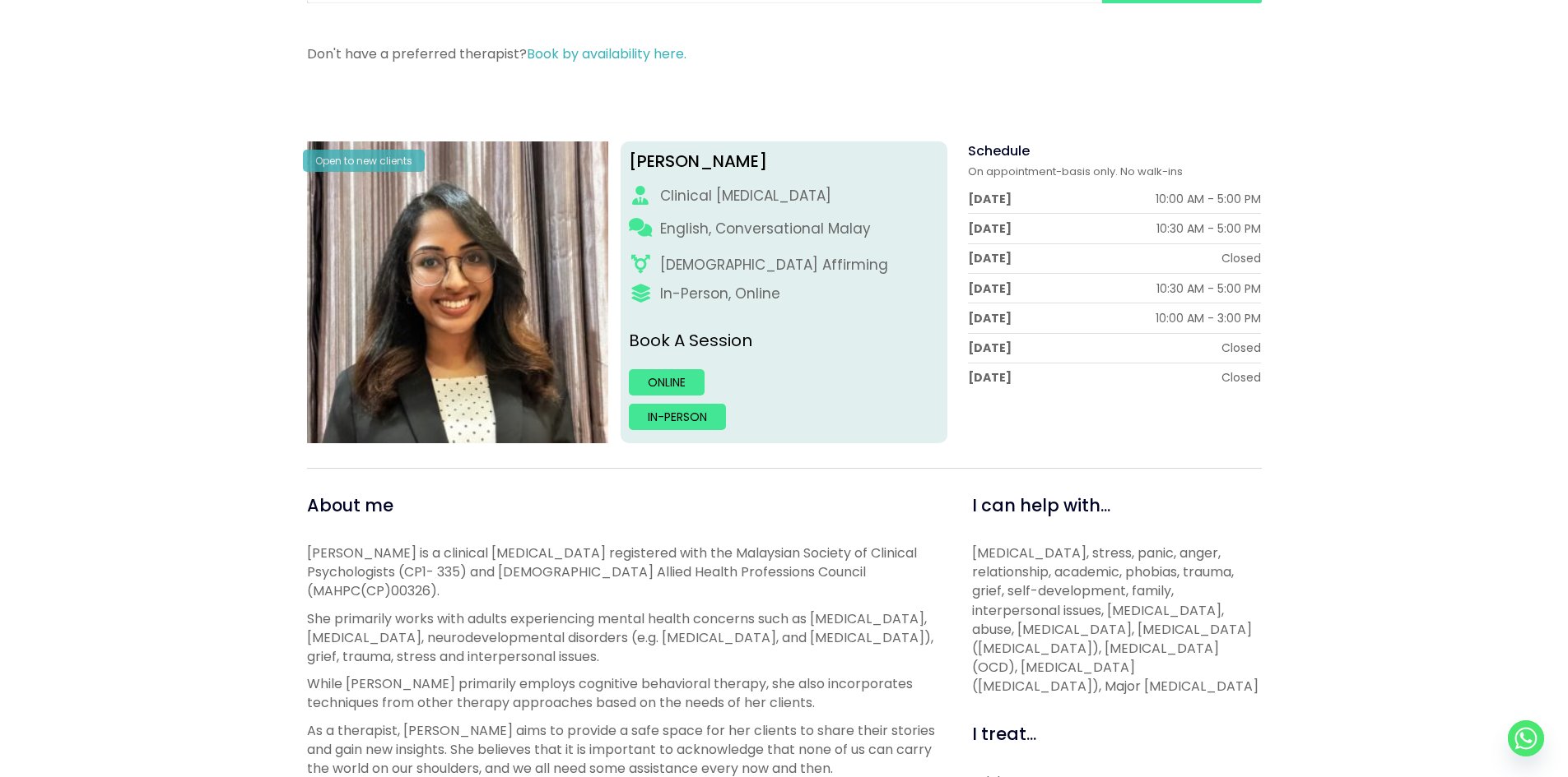
scroll to position [164, 0]
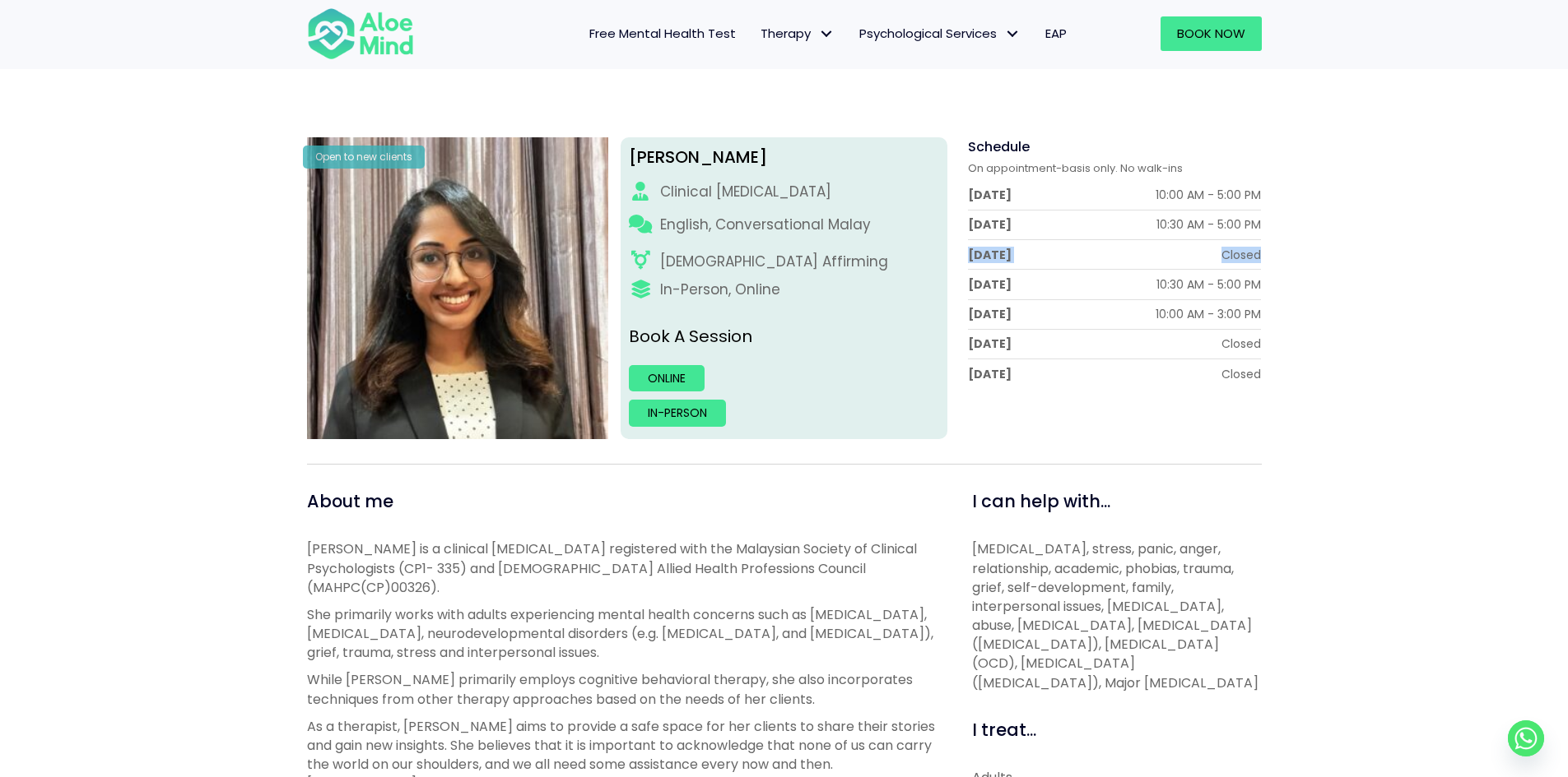
drag, startPoint x: 968, startPoint y: 251, endPoint x: 1285, endPoint y: 254, distance: 317.0
click at [1285, 254] on div "Anita Open to new clients Anita Clinical psychologist English, Conversational M…" at bounding box center [784, 746] width 1568 height 1324
click at [1307, 263] on div "Anita Open to new clients Anita Clinical psychologist English, Conversational M…" at bounding box center [784, 746] width 1568 height 1324
click at [687, 410] on link "In-person" at bounding box center [678, 412] width 97 height 26
